Goal: Information Seeking & Learning: Learn about a topic

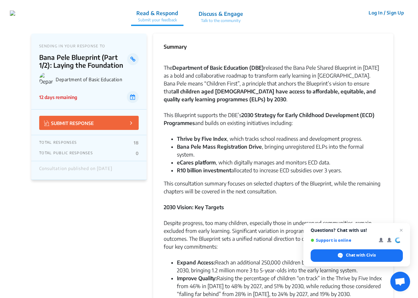
click at [131, 123] on icon at bounding box center [131, 123] width 2 height 7
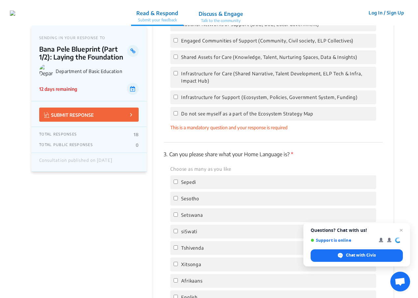
scroll to position [1129, 0]
